Goal: Find contact information: Find contact information

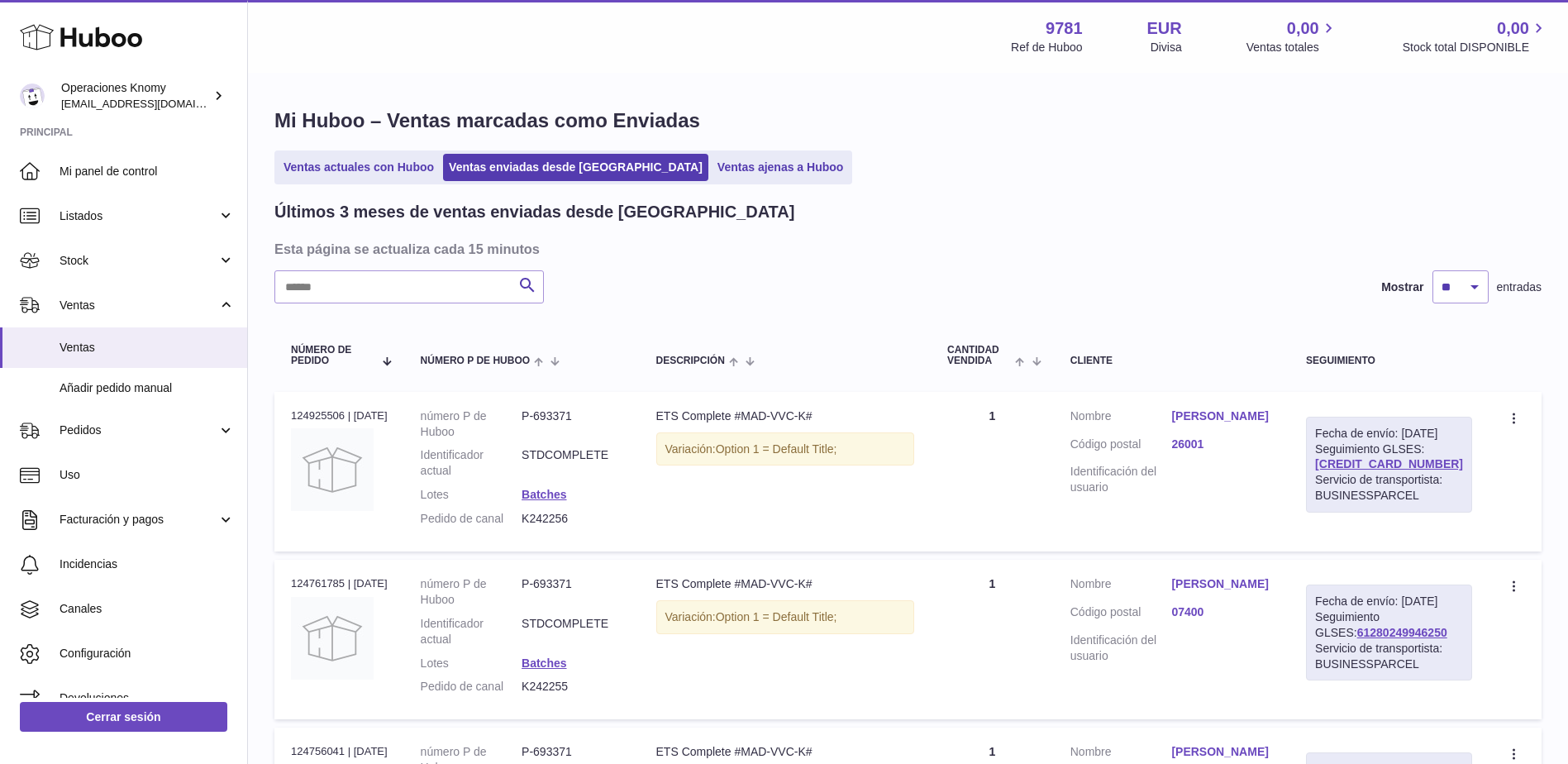
click at [1238, 416] on link "[PERSON_NAME]" at bounding box center [1221, 417] width 102 height 16
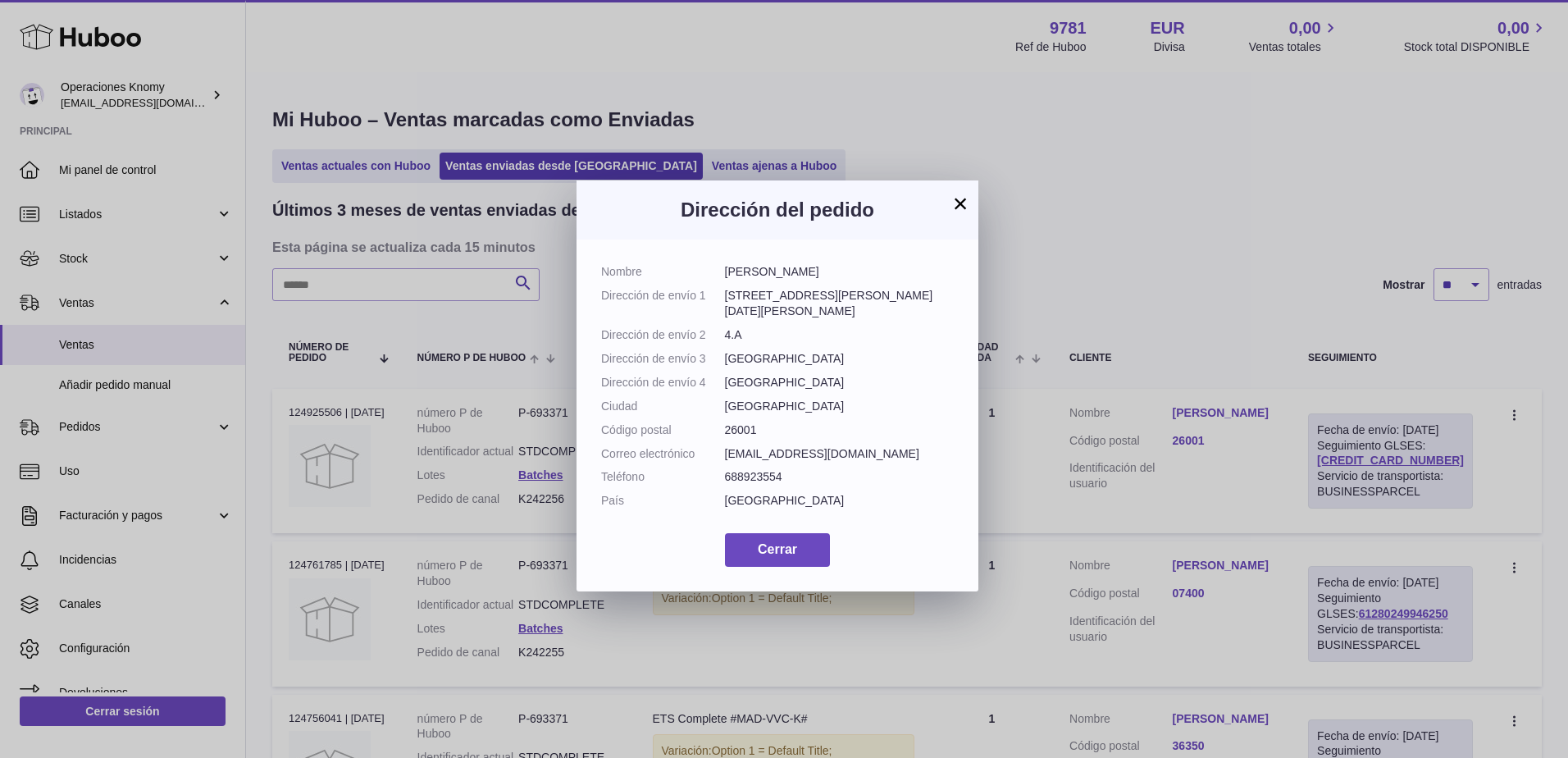
click at [954, 205] on button "×" at bounding box center [960, 204] width 20 height 20
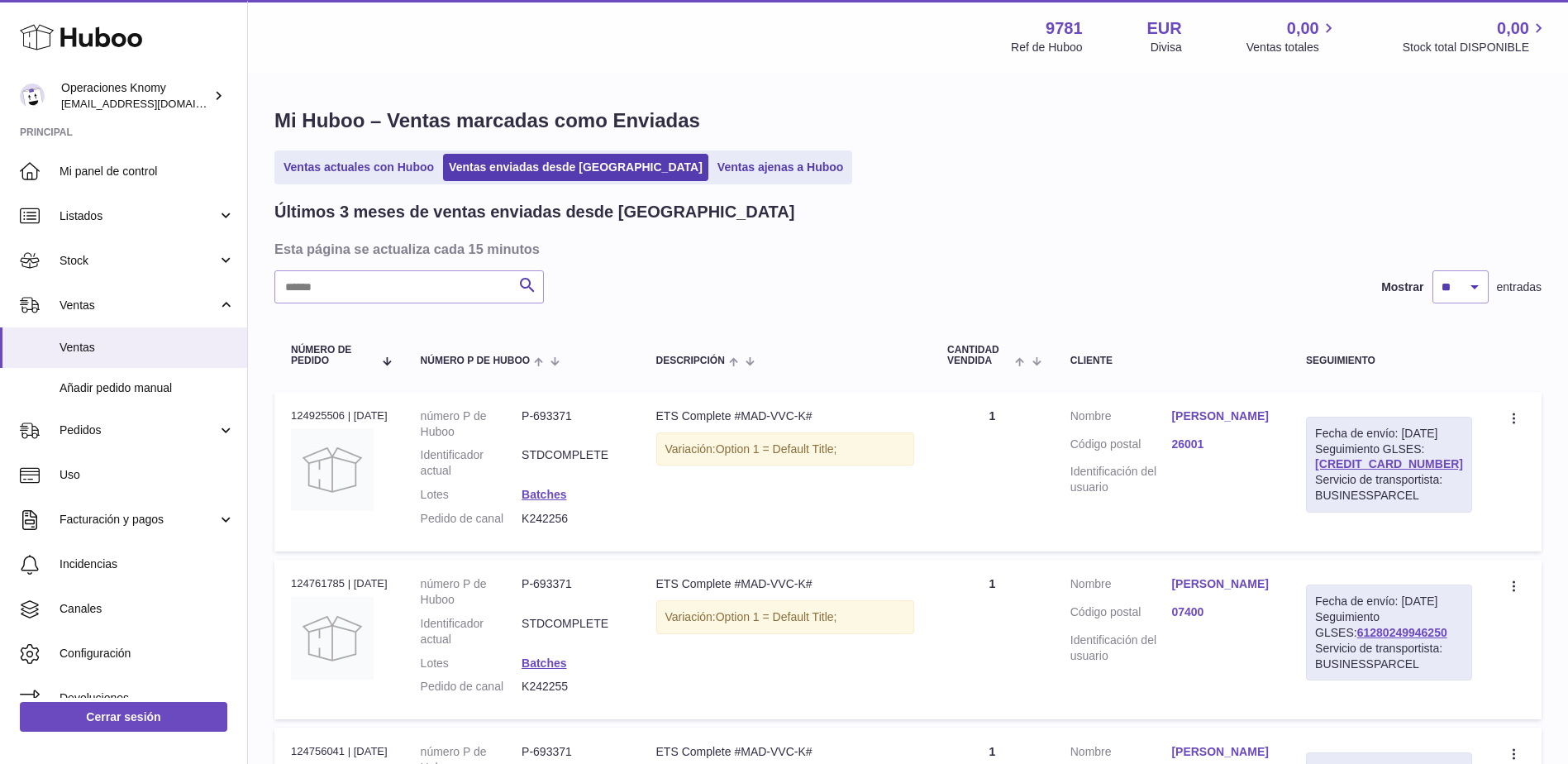
click at [945, 297] on div "Buscar Mostrar ** ** ** entradas" at bounding box center [907, 286] width 1267 height 33
drag, startPoint x: 593, startPoint y: 500, endPoint x: 556, endPoint y: 480, distance: 42.1
click at [556, 480] on dl "número P de Huboo P-693371 Identificador actual STDCOMPLETE Lotes Batches Pedid…" at bounding box center [521, 472] width 202 height 126
click at [1520, 508] on td "Crear una incidencia Duplicar la orden" at bounding box center [1516, 472] width 53 height 160
click at [1247, 414] on link "[PERSON_NAME]" at bounding box center [1221, 417] width 102 height 16
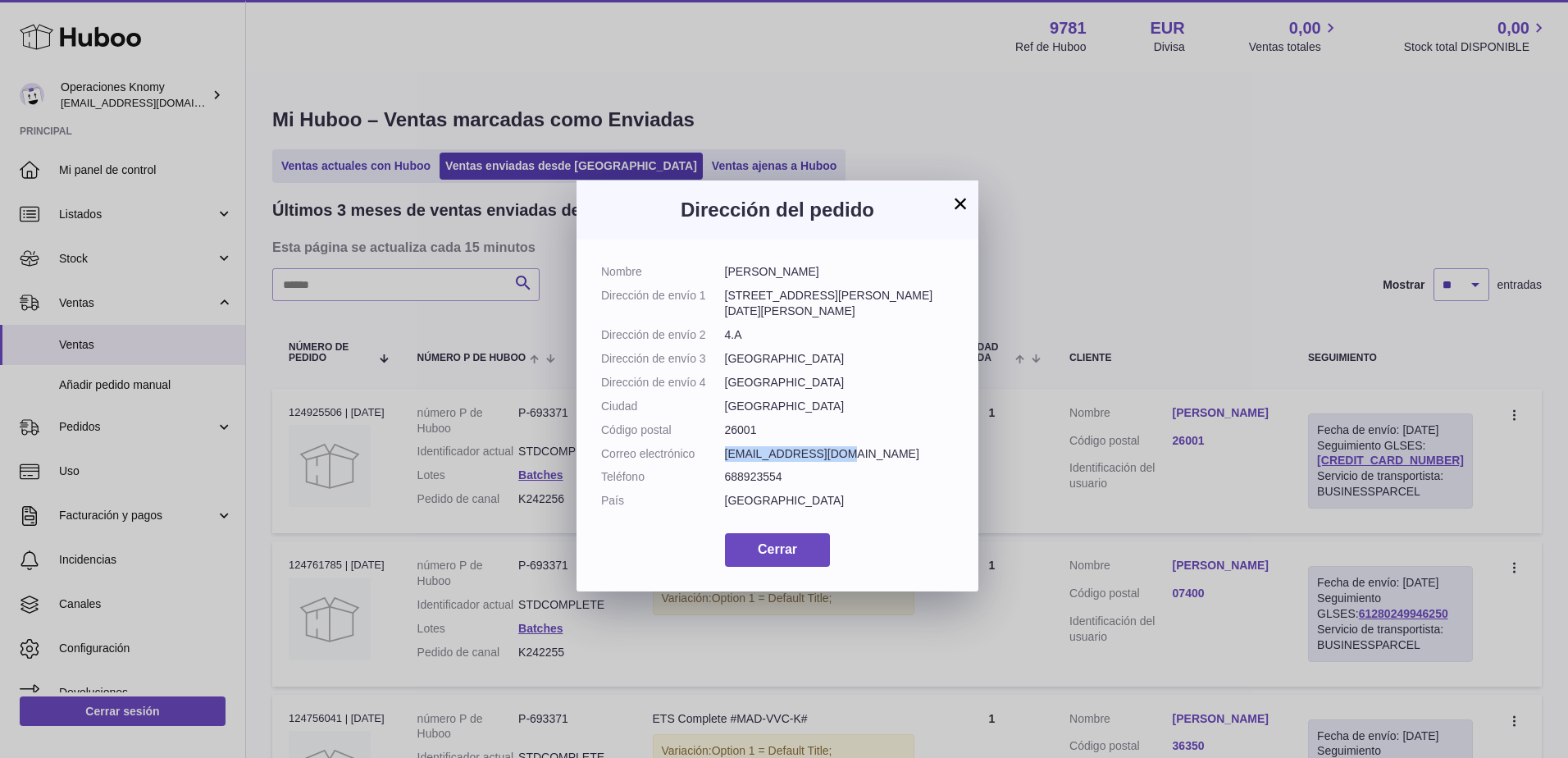
drag, startPoint x: 843, startPoint y: 435, endPoint x: 725, endPoint y: 433, distance: 118.0
click at [725, 446] on dd "[EMAIL_ADDRESS][DOMAIN_NAME]" at bounding box center [839, 453] width 229 height 16
copy dd "[EMAIL_ADDRESS][DOMAIN_NAME]"
click at [847, 469] on dd "688923554" at bounding box center [839, 477] width 229 height 16
drag, startPoint x: 884, startPoint y: 273, endPoint x: 694, endPoint y: 269, distance: 190.0
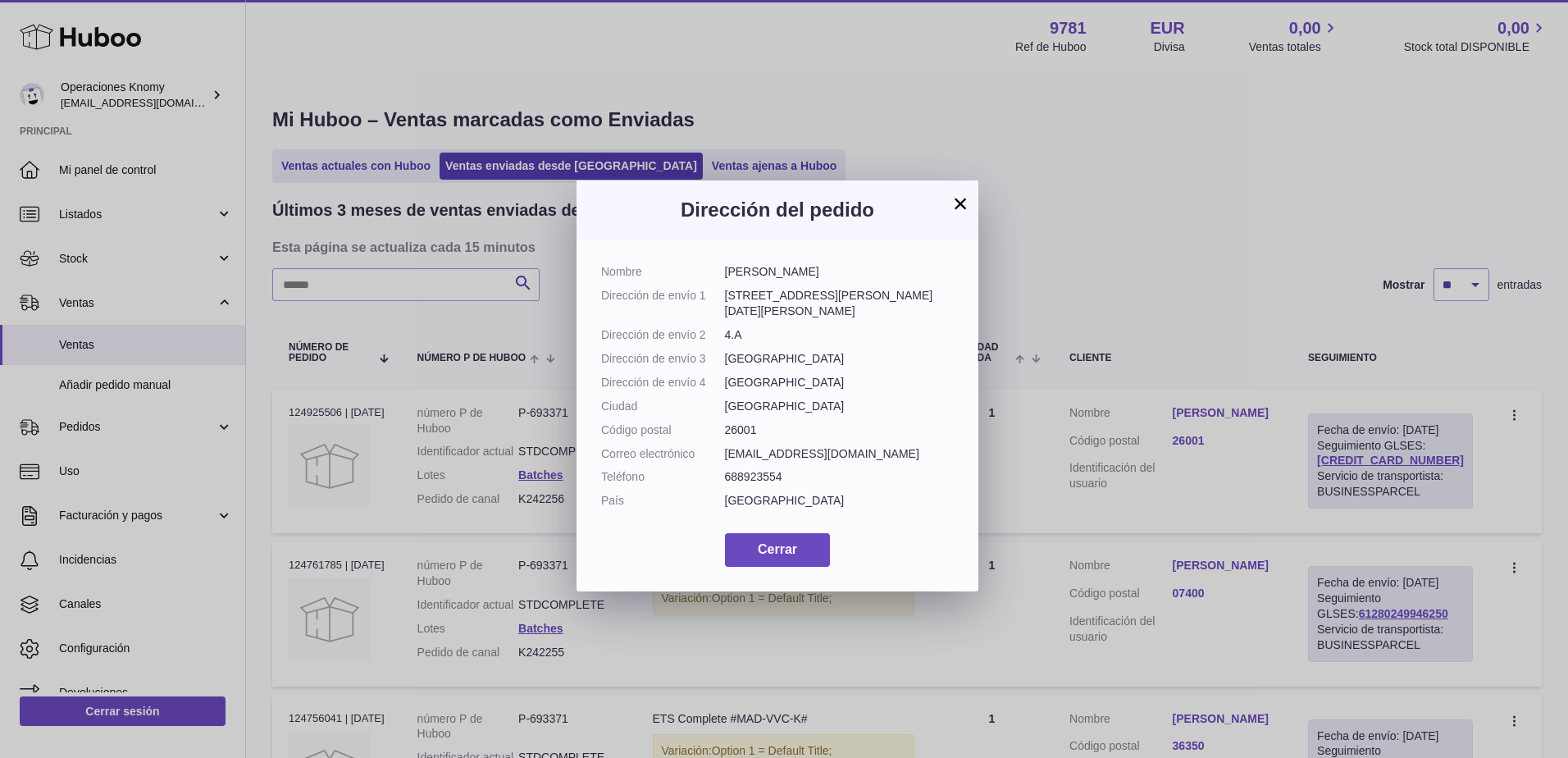
click at [694, 269] on dl "Nombre [PERSON_NAME] Dirección de envío 1 [STREET_ADDRESS][PERSON_NAME][DATE][P…" at bounding box center [778, 391] width 353 height 253
copy dl "[PERSON_NAME]"
drag, startPoint x: 839, startPoint y: 443, endPoint x: 724, endPoint y: 441, distance: 115.0
click at [725, 446] on dd "[EMAIL_ADDRESS][DOMAIN_NAME]" at bounding box center [839, 453] width 229 height 16
copy dd "[EMAIL_ADDRESS][DOMAIN_NAME]"
